Goal: Find specific page/section

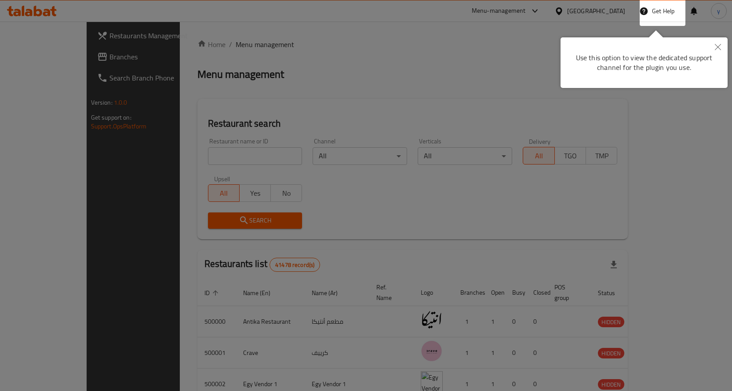
click at [720, 48] on icon "Close" at bounding box center [718, 47] width 6 height 6
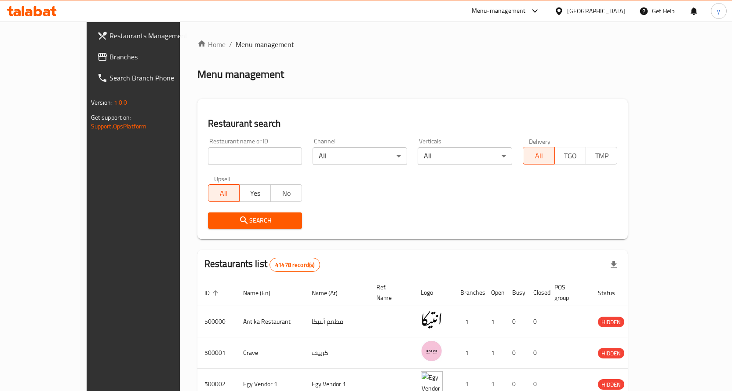
click at [615, 15] on div "[GEOGRAPHIC_DATA]" at bounding box center [596, 11] width 58 height 10
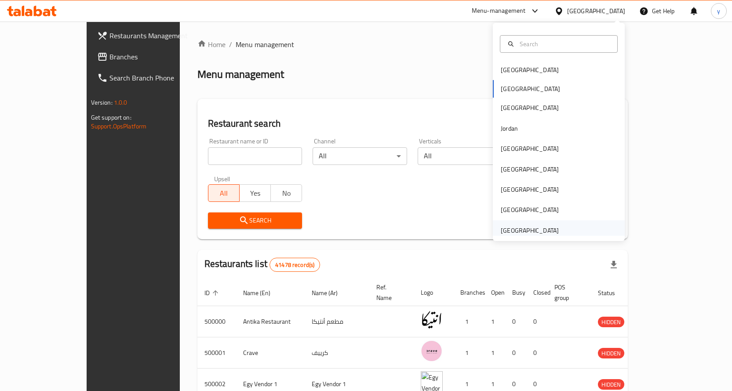
click at [552, 226] on div "[GEOGRAPHIC_DATA]" at bounding box center [530, 230] width 72 height 20
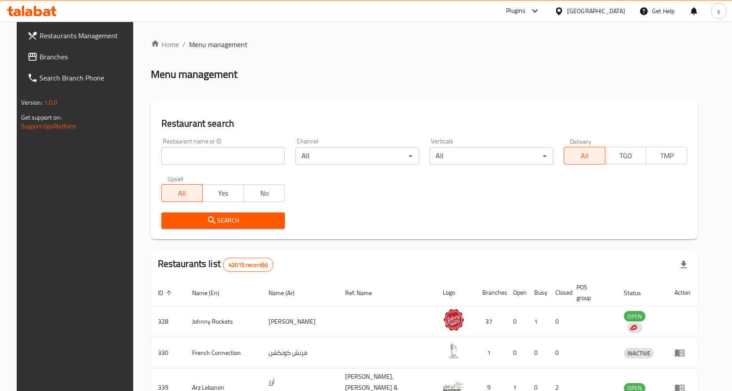
click at [40, 57] on span "Branches" at bounding box center [86, 56] width 92 height 11
